Goal: Check status: Check status

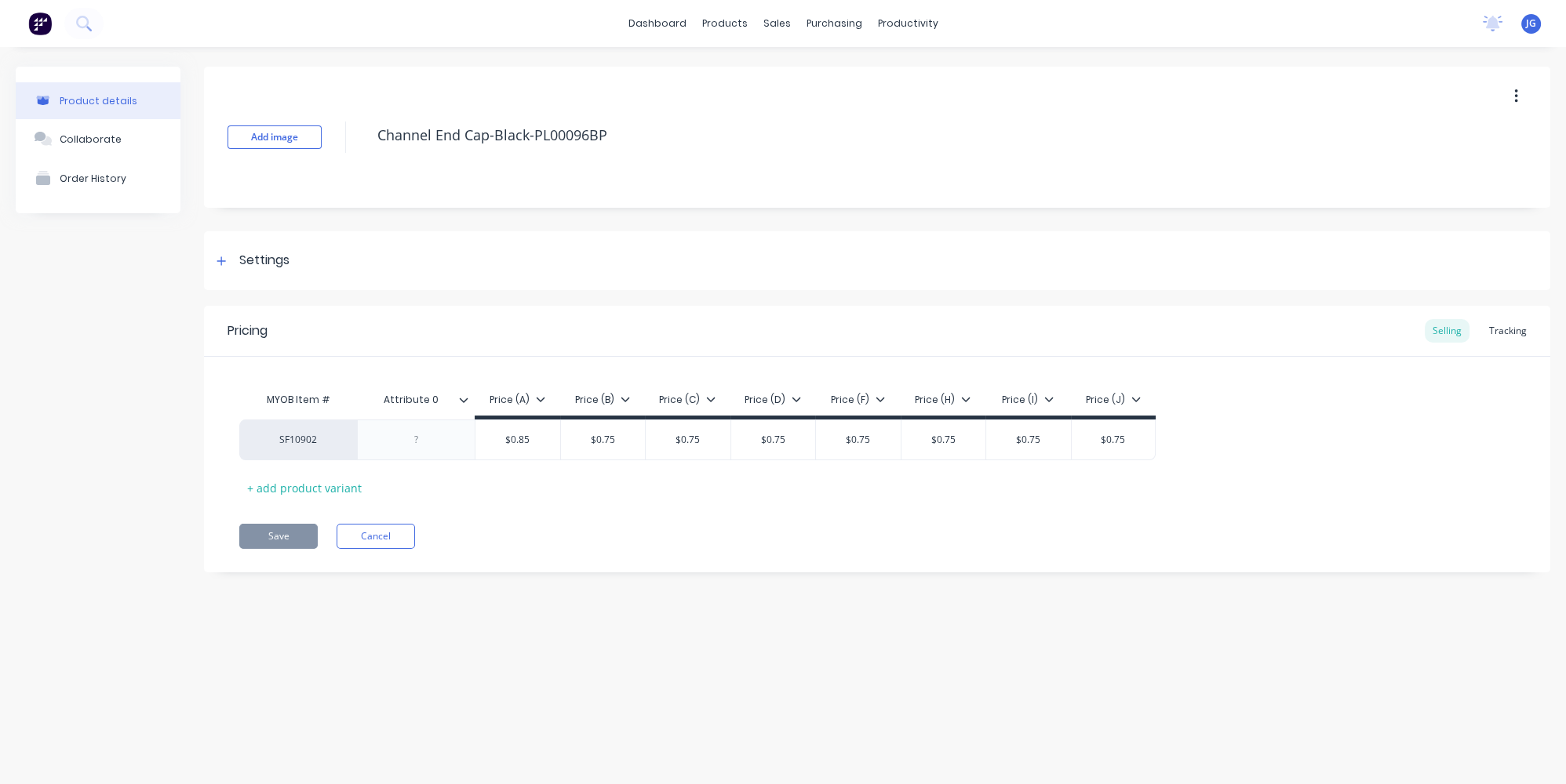
type textarea "x"
click at [814, 83] on link "Sales Orders" at bounding box center [859, 74] width 207 height 32
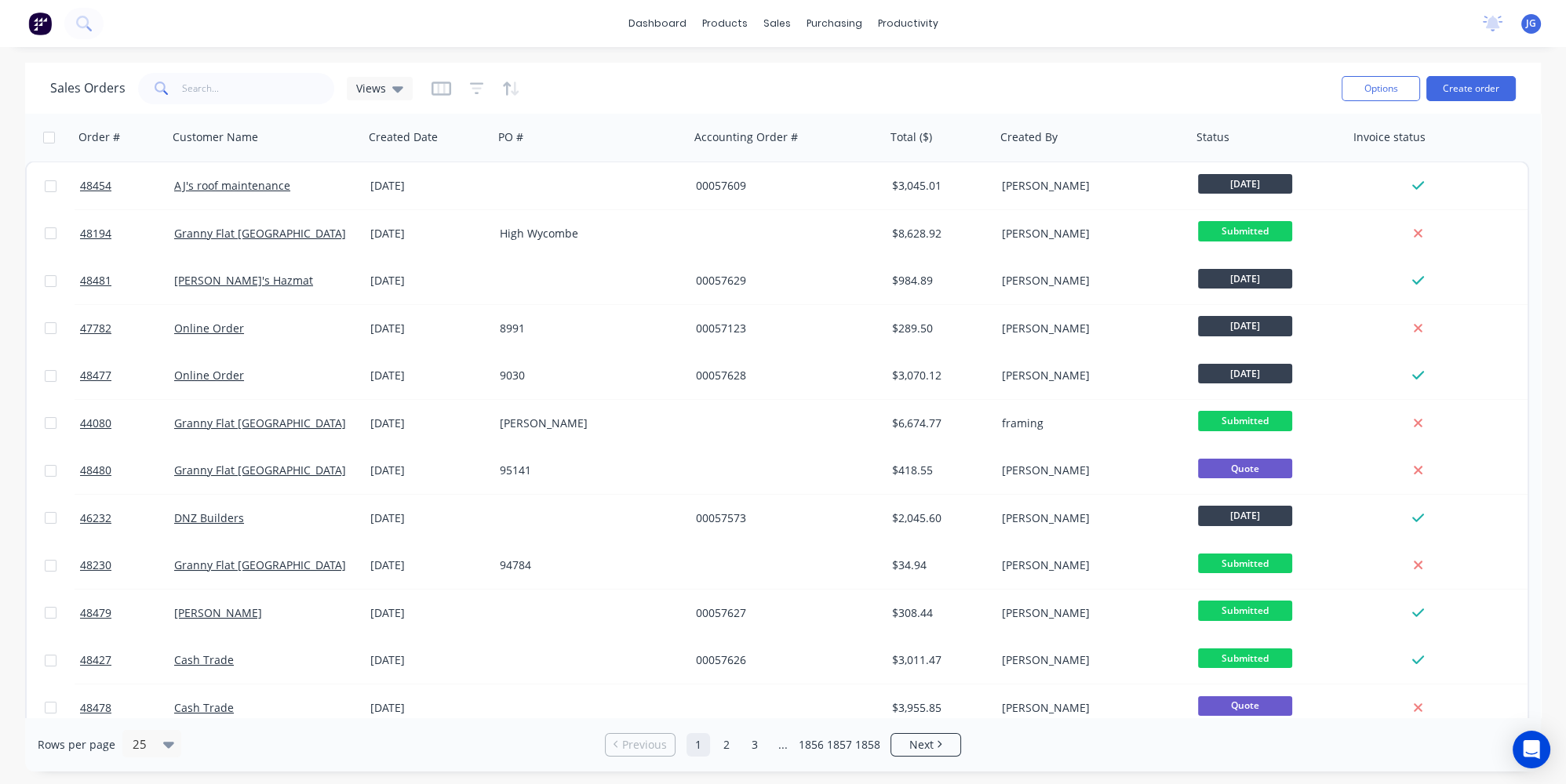
click at [176, 99] on span at bounding box center [159, 88] width 44 height 32
click at [193, 87] on input "text" at bounding box center [259, 88] width 153 height 32
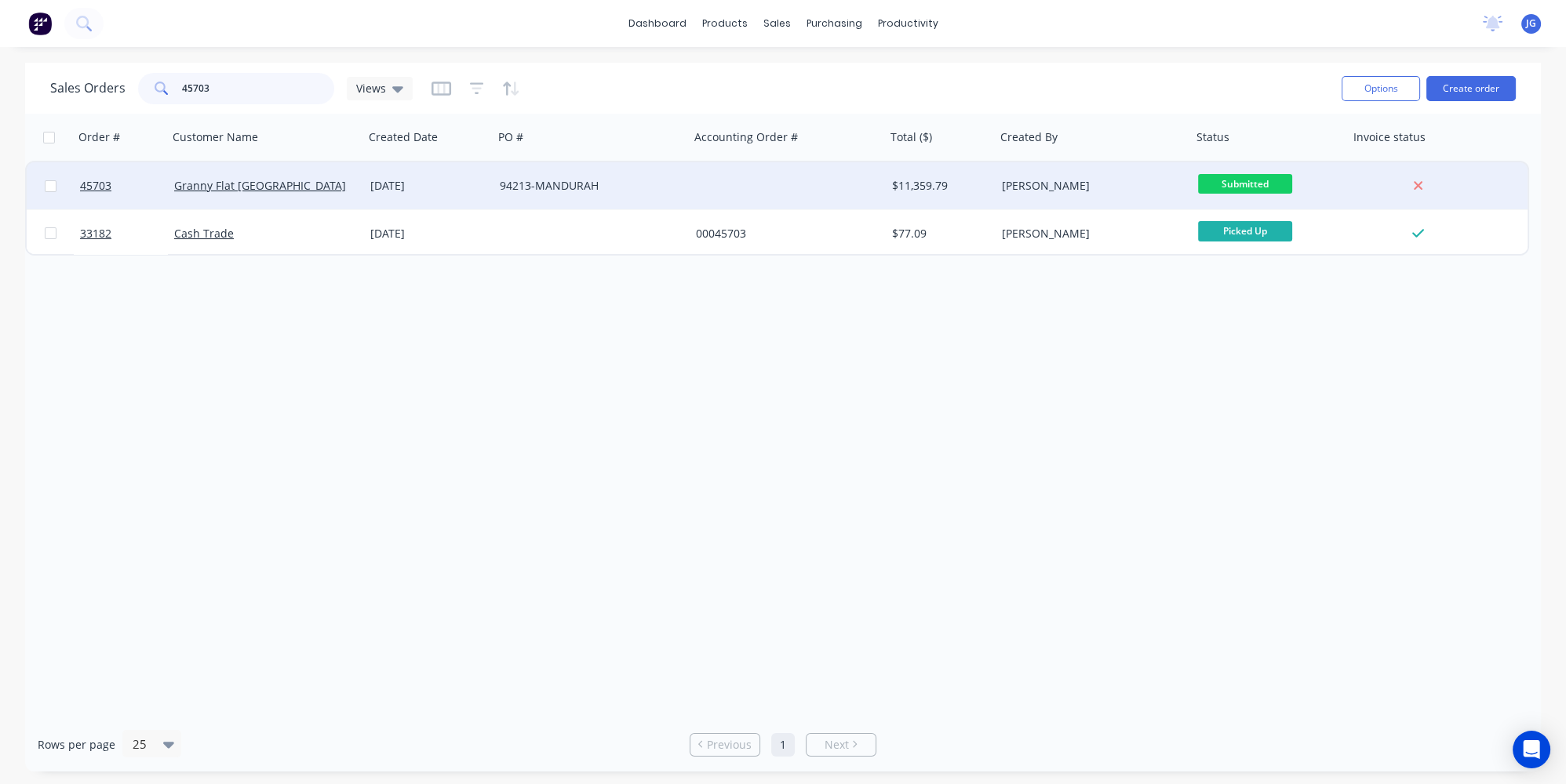
type input "45703"
click at [298, 193] on div "Granny Flat [GEOGRAPHIC_DATA]" at bounding box center [265, 186] width 196 height 47
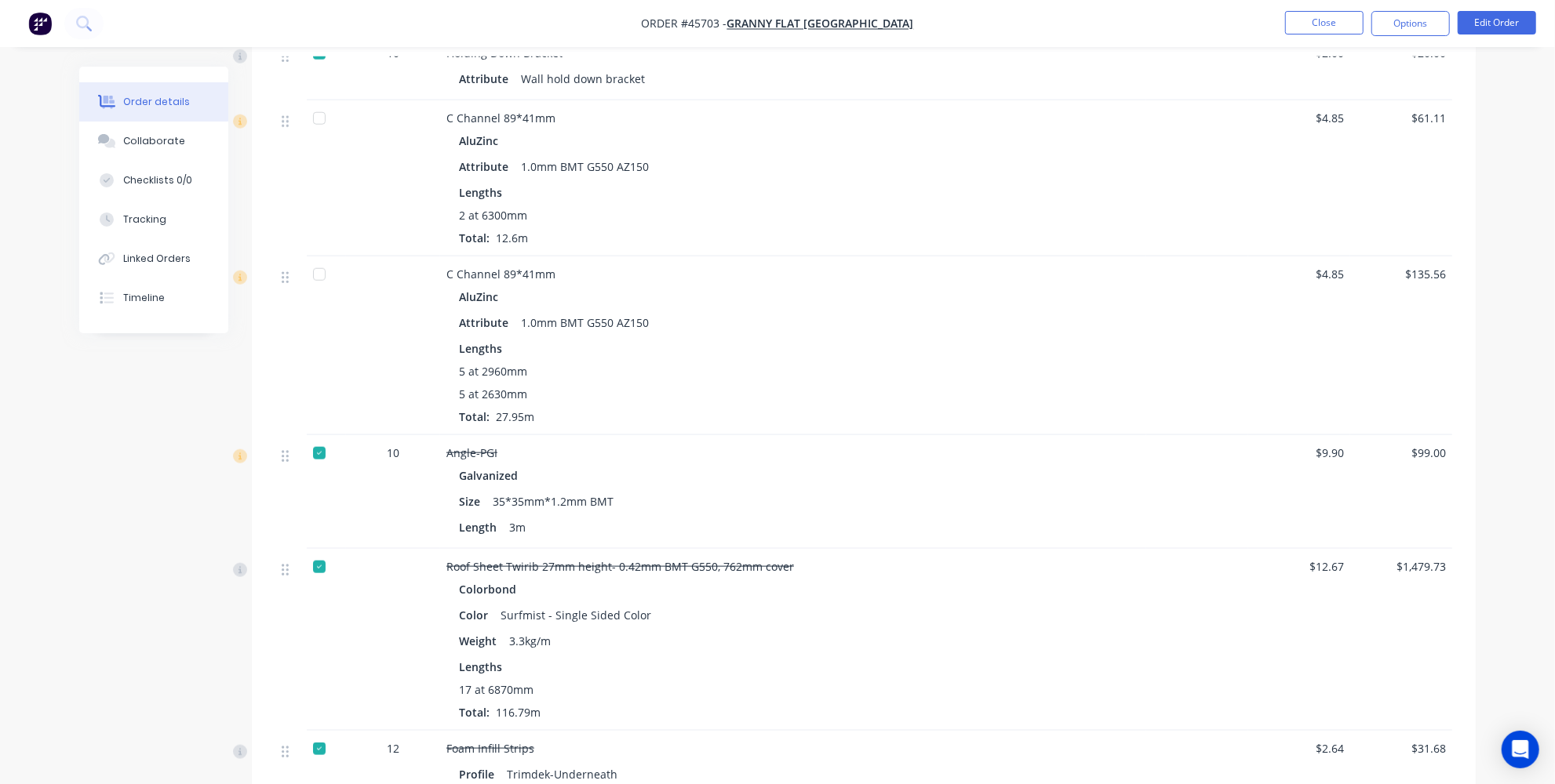
scroll to position [1212, 0]
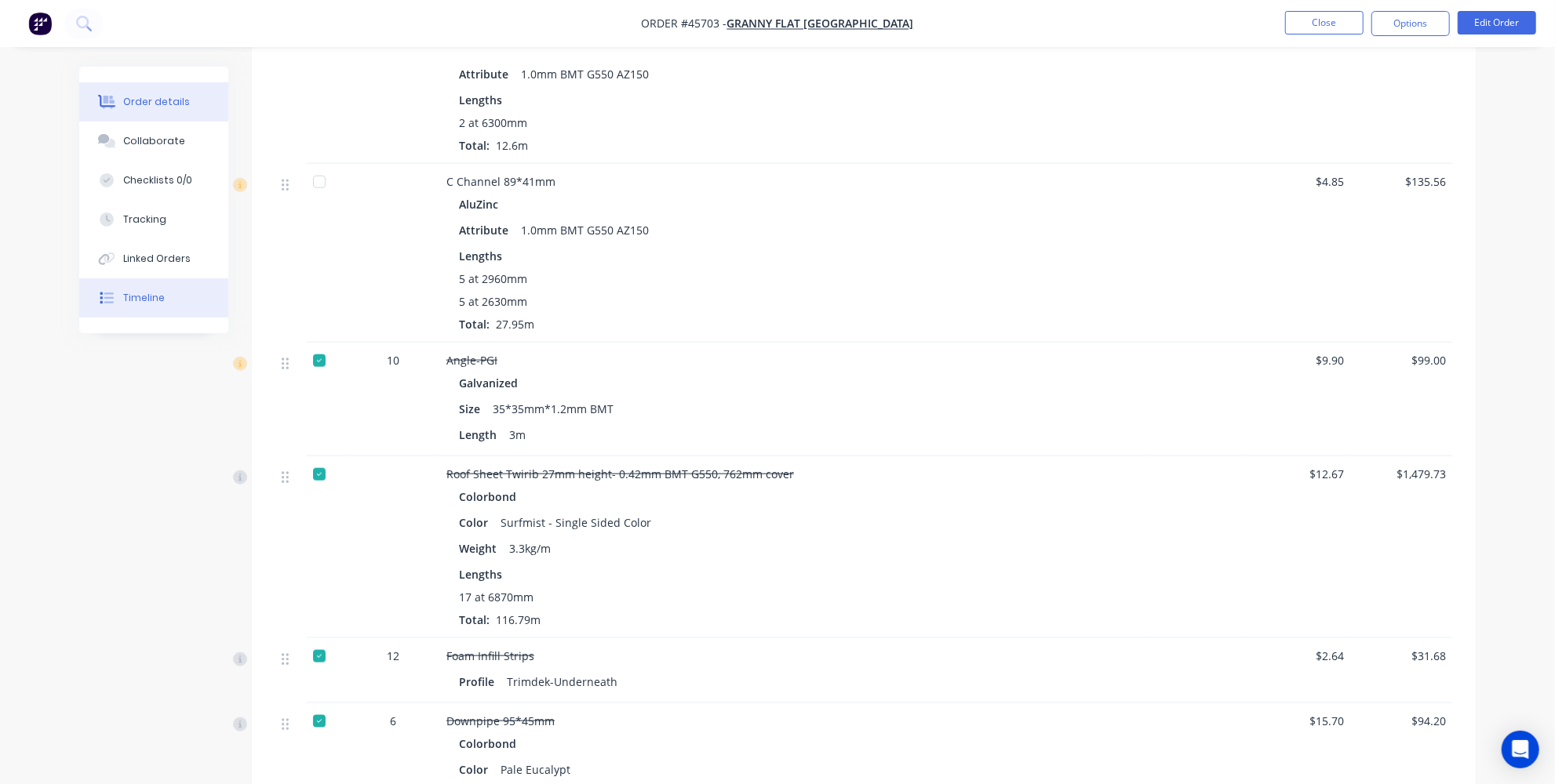
click at [178, 299] on button "Timeline" at bounding box center [154, 298] width 149 height 39
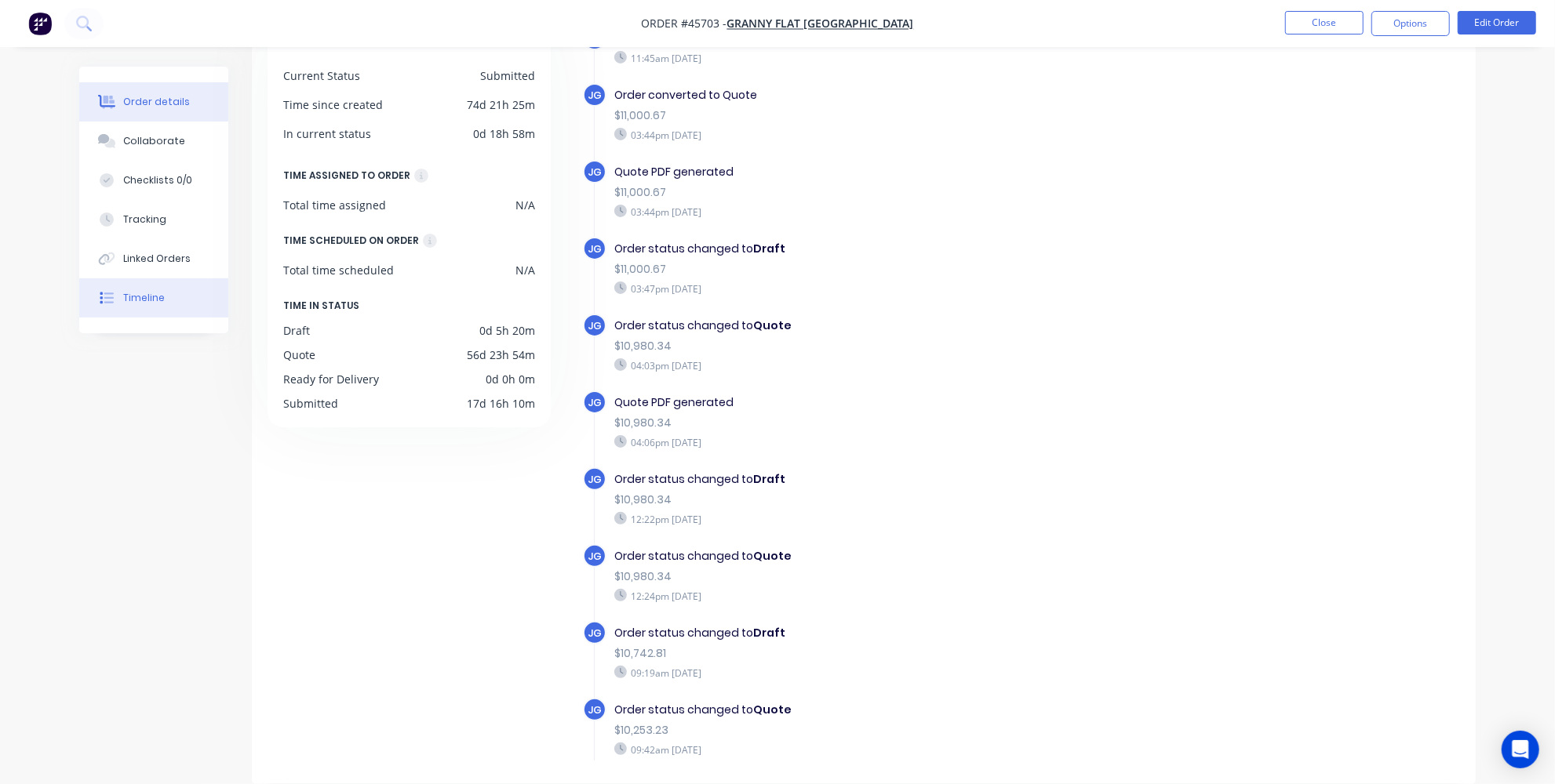
click at [104, 102] on icon at bounding box center [108, 102] width 12 height 13
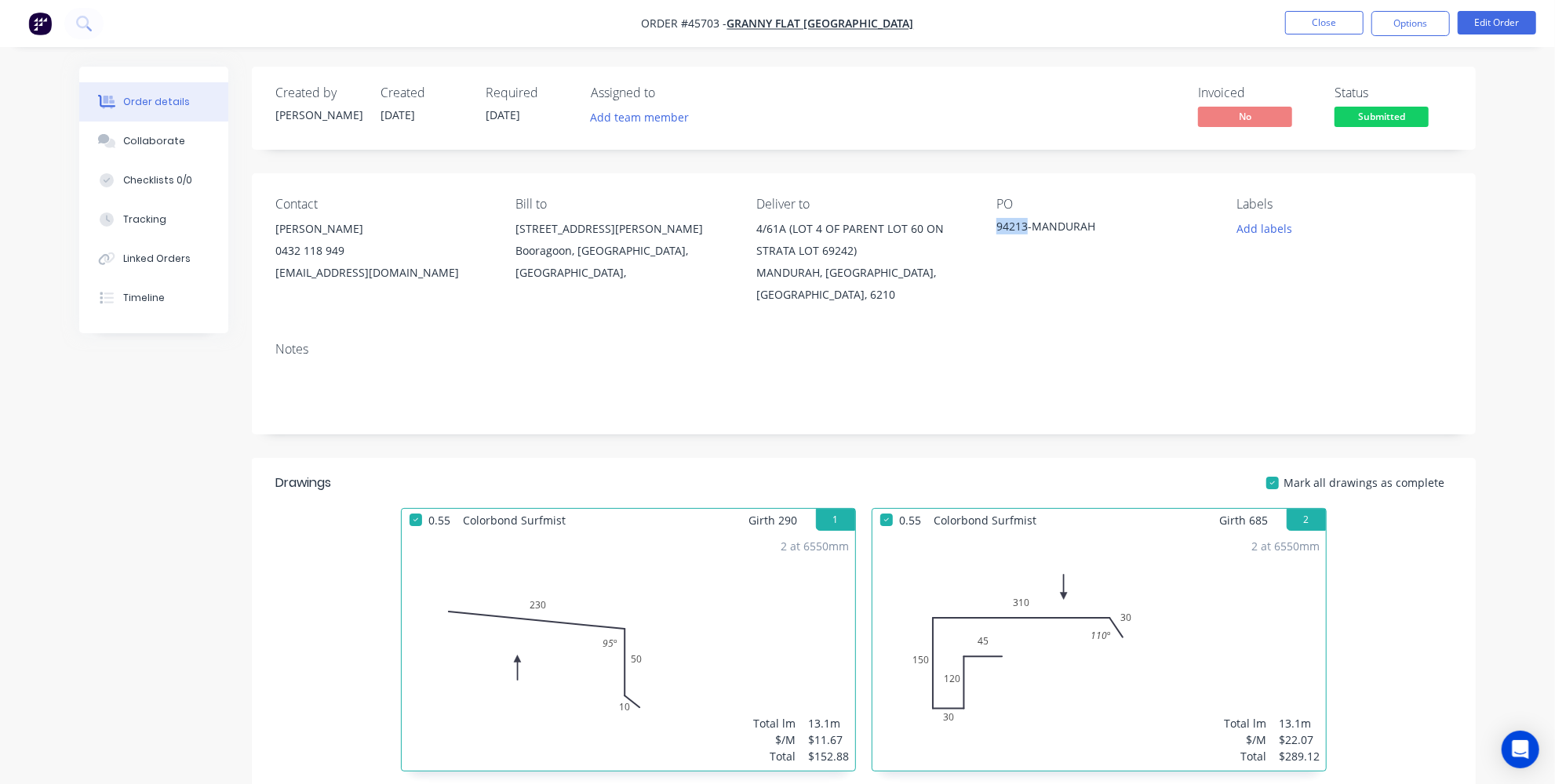
drag, startPoint x: 1027, startPoint y: 229, endPoint x: 991, endPoint y: 230, distance: 36.0
click at [991, 230] on div "Contact [PERSON_NAME] [PHONE_NUMBER] [EMAIL_ADDRESS][DOMAIN_NAME] [PERSON_NAME]…" at bounding box center [864, 251] width 1224 height 156
copy div "94213"
drag, startPoint x: 783, startPoint y: 258, endPoint x: 782, endPoint y: 249, distance: 9.1
click at [783, 258] on div "4/61A (LOT 4 OF PARENT LOT 60 ON STRATA LOT 69242)" at bounding box center [864, 239] width 215 height 44
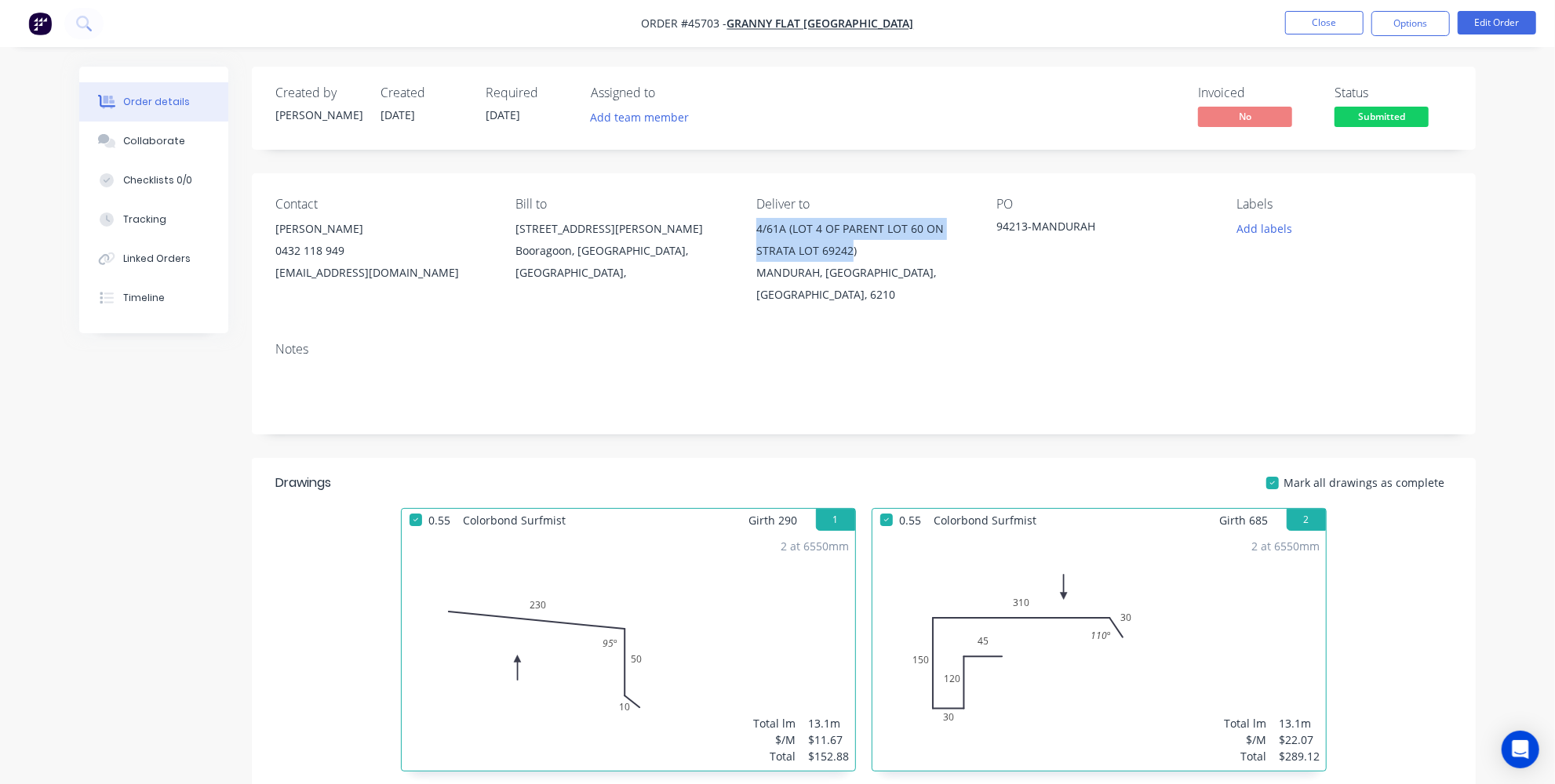
drag, startPoint x: 757, startPoint y: 227, endPoint x: 851, endPoint y: 255, distance: 98.1
click at [851, 255] on div "4/61A (LOT 4 OF PARENT LOT 60 ON STRATA LOT 69242)" at bounding box center [864, 239] width 215 height 44
click at [857, 262] on div "MANDURAH, [GEOGRAPHIC_DATA], [GEOGRAPHIC_DATA], 6210" at bounding box center [864, 284] width 215 height 44
drag, startPoint x: 859, startPoint y: 252, endPoint x: 749, endPoint y: 224, distance: 113.5
click at [749, 224] on div "Contact [PERSON_NAME] [PHONE_NUMBER] [EMAIL_ADDRESS][DOMAIN_NAME] [PERSON_NAME]…" at bounding box center [864, 251] width 1224 height 156
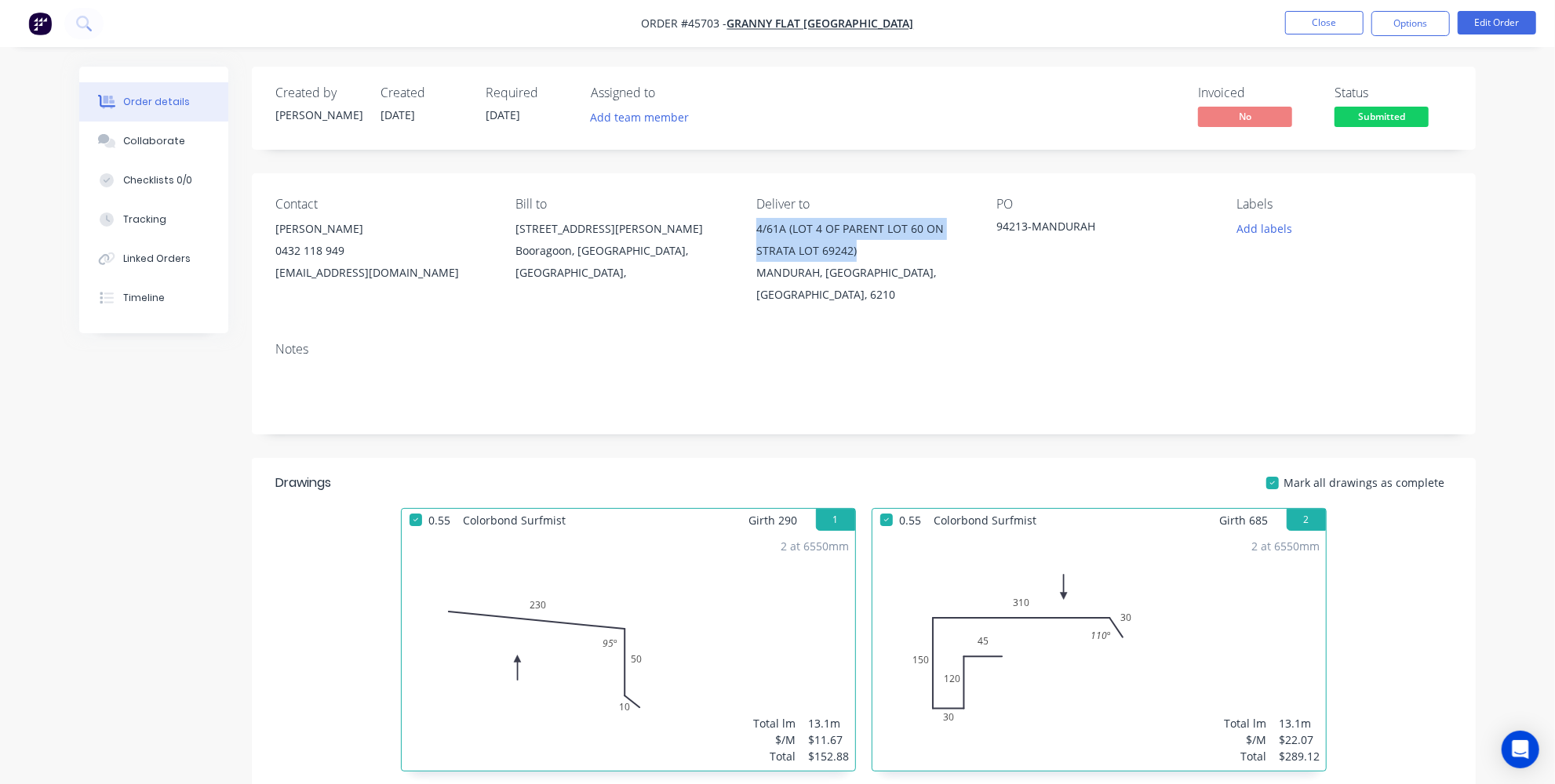
copy div "4/61A (LOT 4 OF PARENT LOT 60 ON STRATA LOT 69242)"
click at [824, 296] on div "MANDURAH, [GEOGRAPHIC_DATA], [GEOGRAPHIC_DATA], 6210" at bounding box center [864, 284] width 215 height 44
drag, startPoint x: 920, startPoint y: 224, endPoint x: 923, endPoint y: 255, distance: 31.1
click at [923, 255] on div "4/61A (LOT 4 OF PARENT LOT 60 ON STRATA LOT 69242)" at bounding box center [864, 239] width 215 height 44
click at [876, 262] on div "MANDURAH, [GEOGRAPHIC_DATA], [GEOGRAPHIC_DATA], 6210" at bounding box center [864, 284] width 215 height 44
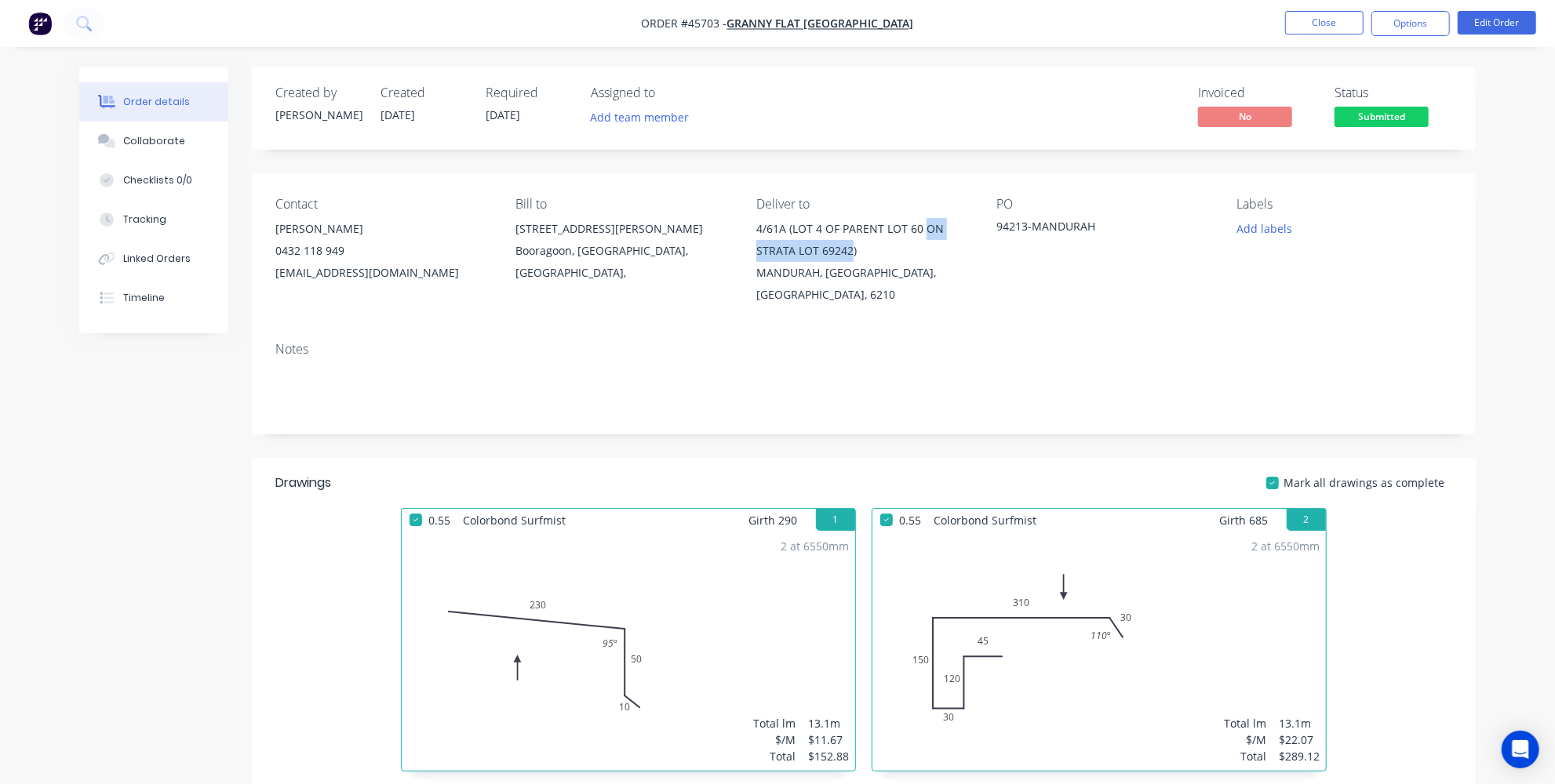
drag, startPoint x: 922, startPoint y: 233, endPoint x: 850, endPoint y: 261, distance: 77.3
click at [850, 261] on div "4/61A (LOT 4 OF PARENT LOT 60 ON STRATA LOT 69242)" at bounding box center [864, 239] width 215 height 44
copy div "ON STRATA LOT 69242"
drag, startPoint x: 740, startPoint y: 267, endPoint x: 776, endPoint y: 281, distance: 38.6
click at [776, 281] on div "Contact [PERSON_NAME] [PHONE_NUMBER] [EMAIL_ADDRESS][DOMAIN_NAME] [PERSON_NAME]…" at bounding box center [864, 251] width 1224 height 156
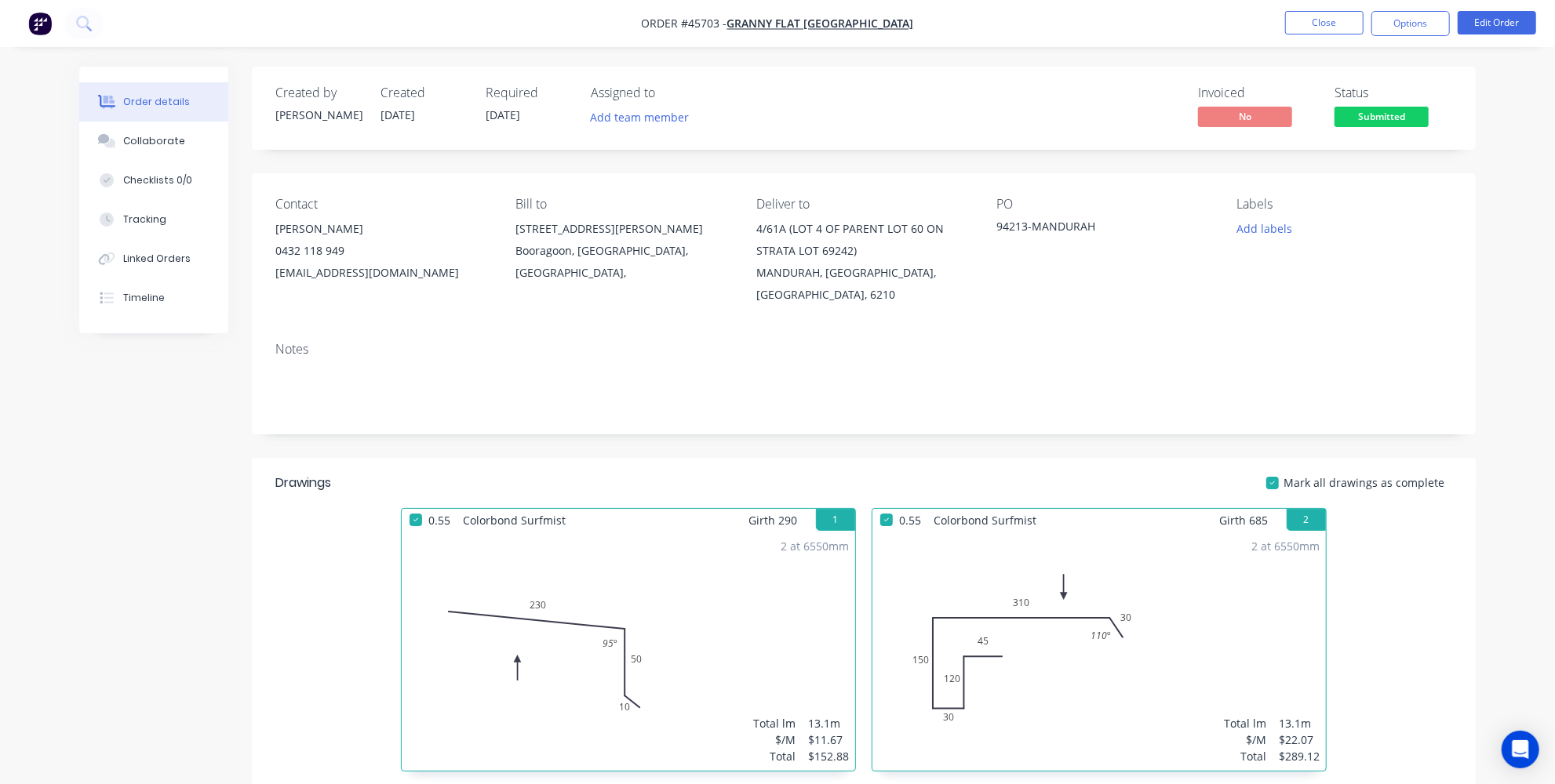
click at [790, 293] on div "MANDURAH, [GEOGRAPHIC_DATA], [GEOGRAPHIC_DATA], 6210" at bounding box center [864, 284] width 215 height 44
drag, startPoint x: 757, startPoint y: 270, endPoint x: 802, endPoint y: 296, distance: 52.0
click at [802, 296] on div "Contact [PERSON_NAME] [PHONE_NUMBER] [EMAIL_ADDRESS][DOMAIN_NAME] [PERSON_NAME]…" at bounding box center [864, 251] width 1224 height 156
copy div "MANDURAH, [GEOGRAPHIC_DATA], [GEOGRAPHIC_DATA], 6210"
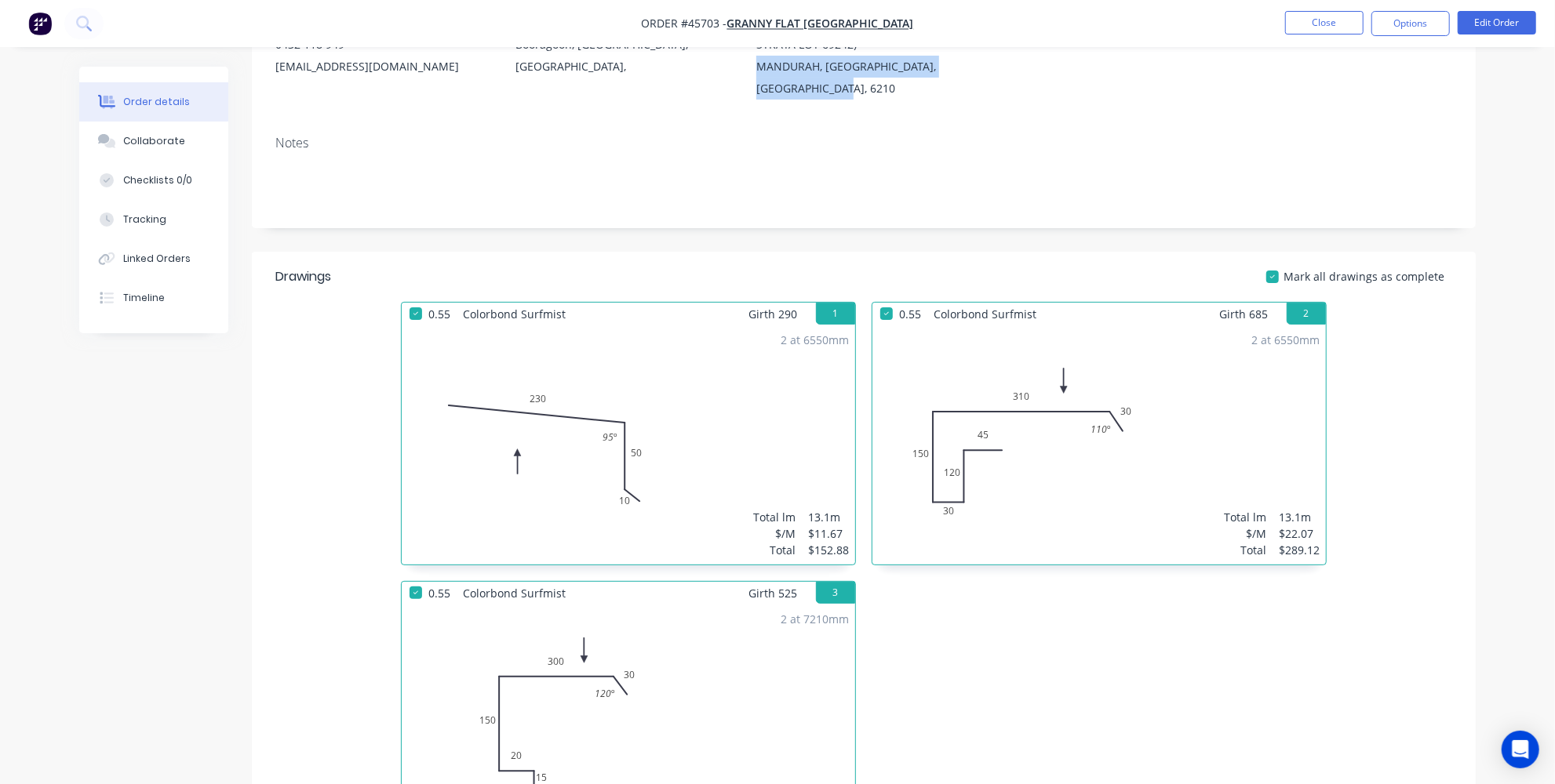
scroll to position [285, 0]
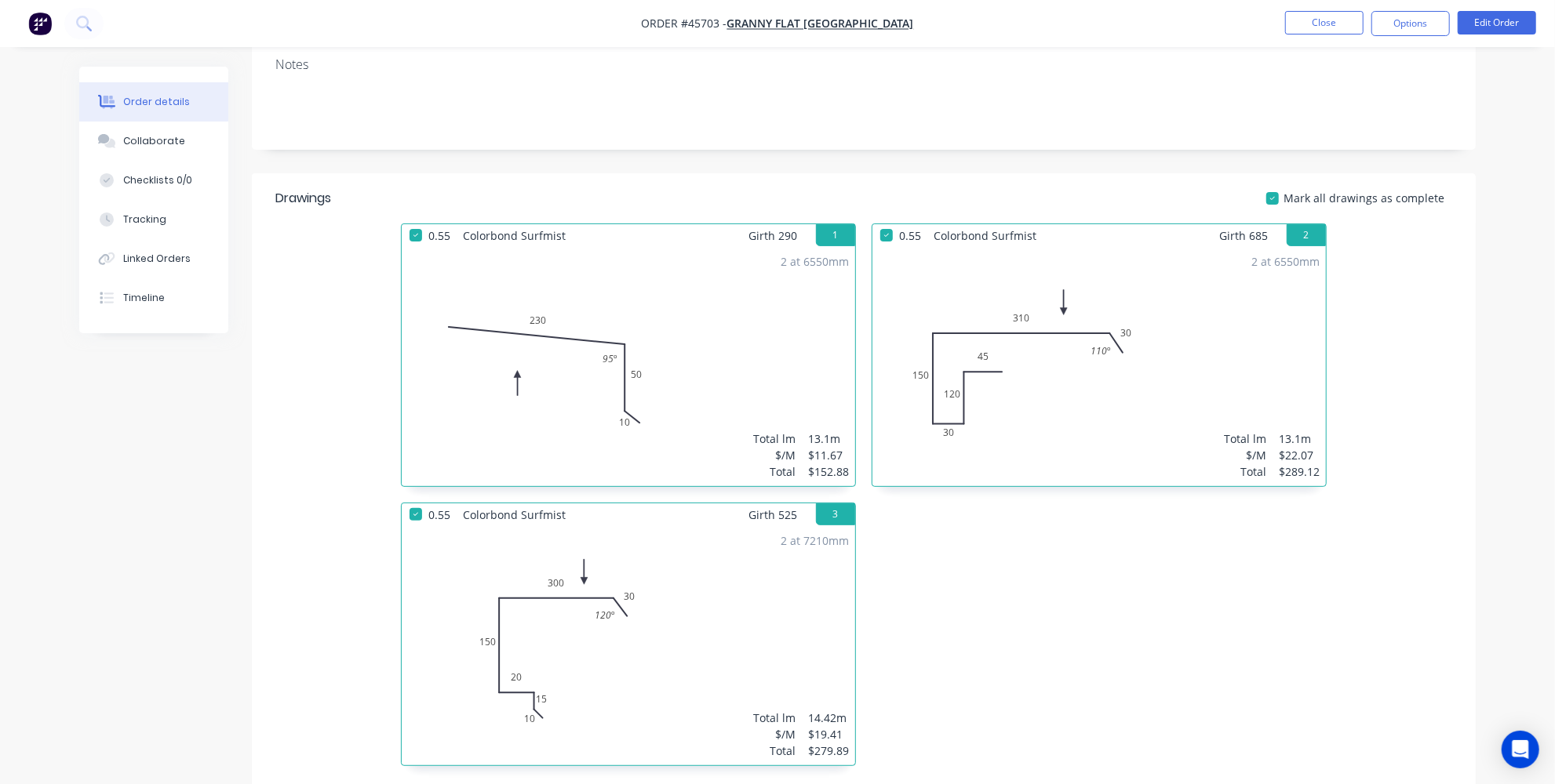
click at [378, 515] on div "0.55 Colorbond Surfmist Girth 290 1 0 230 50 10 95 º 0 230 50 10 95 º 2 at 6550…" at bounding box center [864, 502] width 1224 height 558
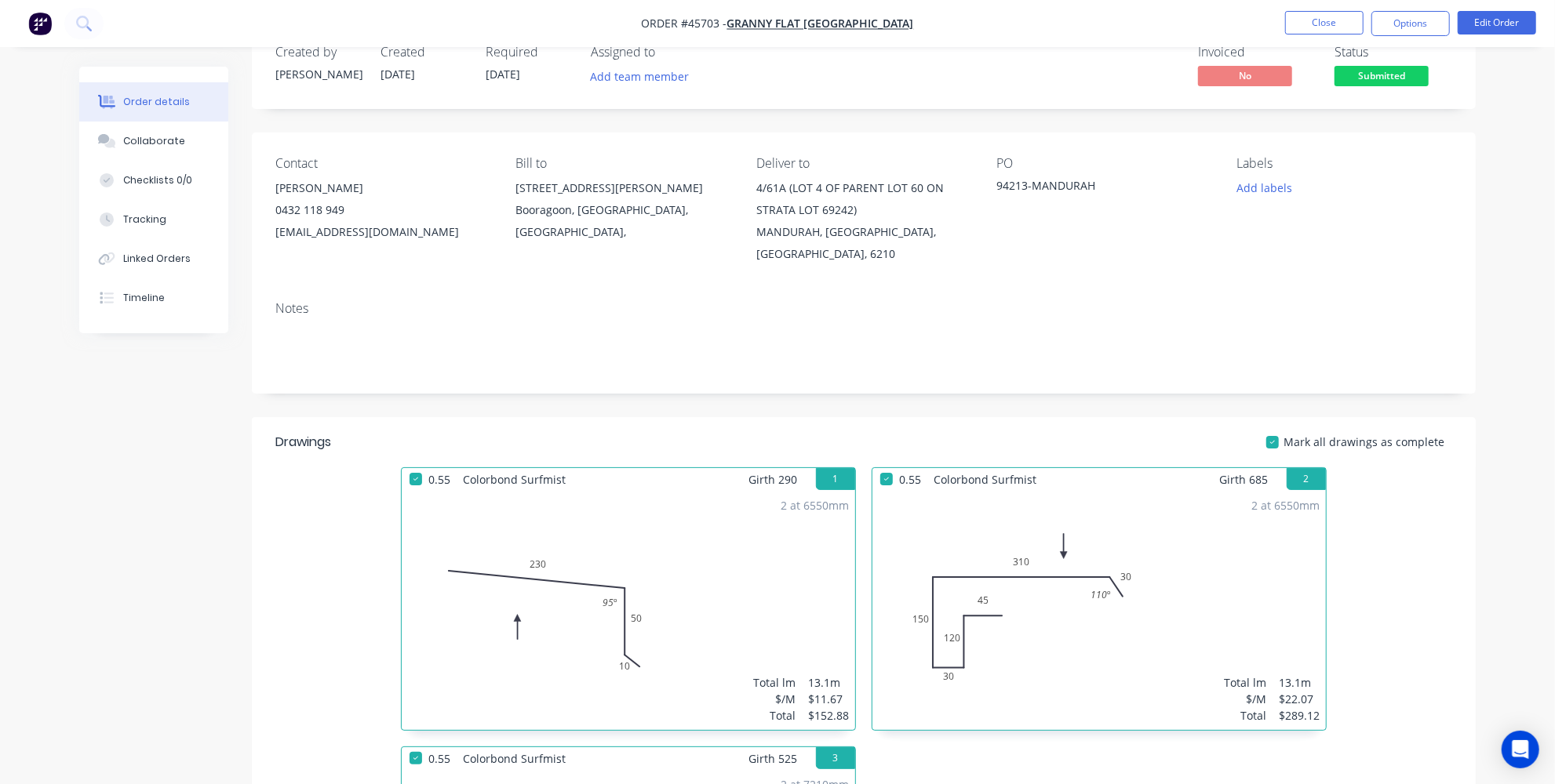
scroll to position [0, 0]
